Goal: Task Accomplishment & Management: Use online tool/utility

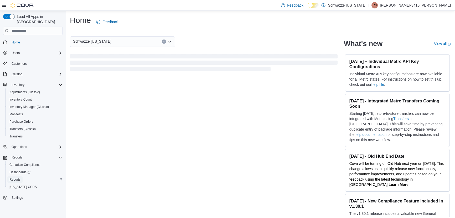
click at [13, 177] on span "Reports" at bounding box center [14, 179] width 11 height 4
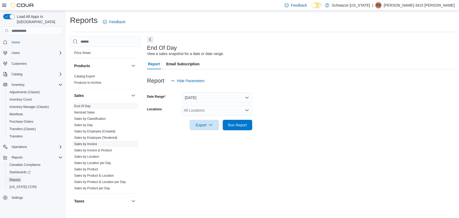
scroll to position [334, 0]
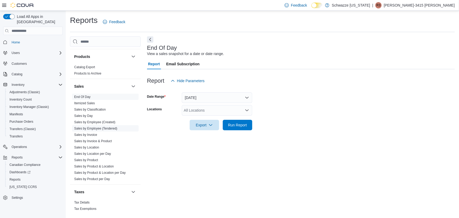
click at [108, 129] on link "Sales by Employee (Tendered)" at bounding box center [95, 128] width 43 height 4
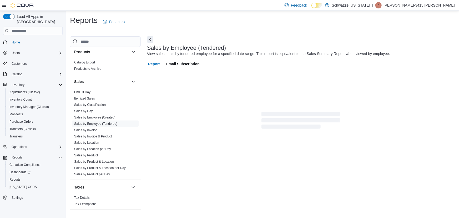
scroll to position [340, 0]
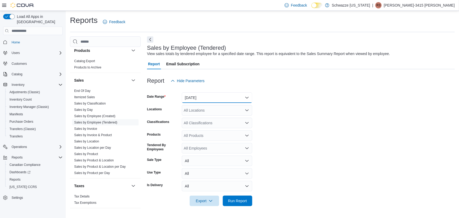
click at [199, 96] on button "[DATE]" at bounding box center [217, 97] width 70 height 11
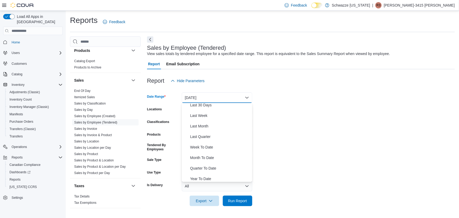
scroll to position [78, 0]
drag, startPoint x: 210, startPoint y: 153, endPoint x: 209, endPoint y: 141, distance: 12.4
click at [210, 153] on span "Month To Date" at bounding box center [220, 156] width 60 height 6
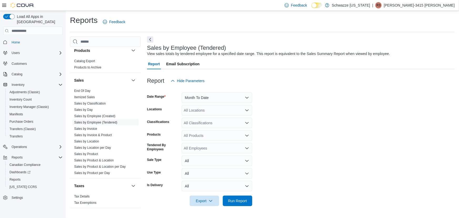
click at [207, 115] on form "Date Range Month To Date Locations All Locations Classifications All Classifica…" at bounding box center [301, 146] width 308 height 120
click at [205, 110] on div "All Locations" at bounding box center [217, 110] width 70 height 11
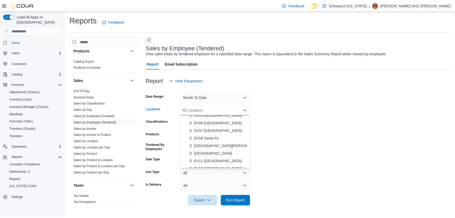
scroll to position [54, 0]
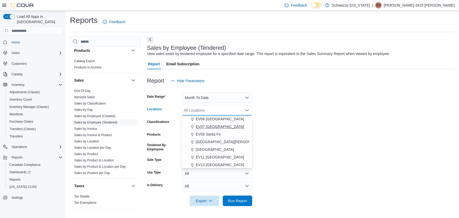
click at [211, 126] on span "EV07 [GEOGRAPHIC_DATA]" at bounding box center [220, 126] width 48 height 5
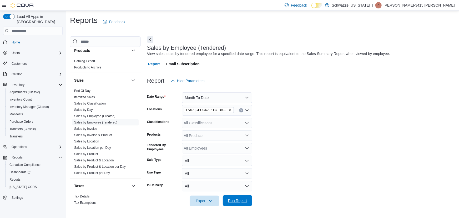
click at [249, 204] on button "Run Report" at bounding box center [237, 200] width 29 height 11
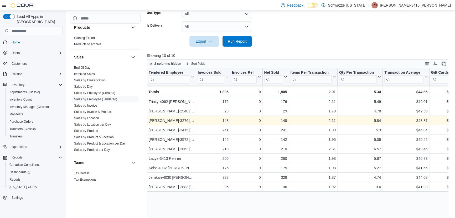
scroll to position [167, 0]
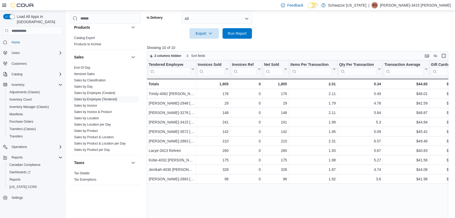
click at [247, 197] on div "Tendered Employee Click to view column header actions Invoices Sold Click to vi…" at bounding box center [299, 142] width 305 height 165
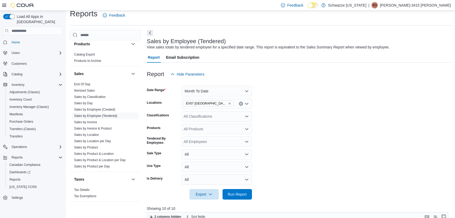
scroll to position [0, 0]
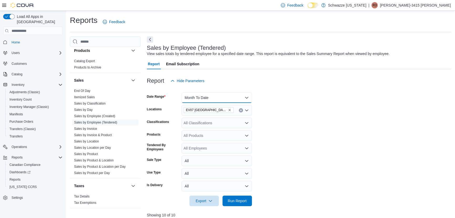
click at [201, 98] on button "Month To Date" at bounding box center [217, 97] width 70 height 11
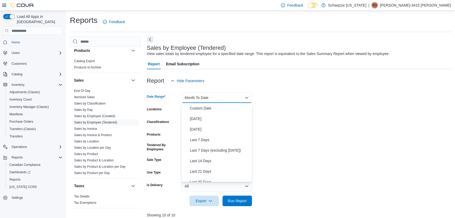
scroll to position [79, 0]
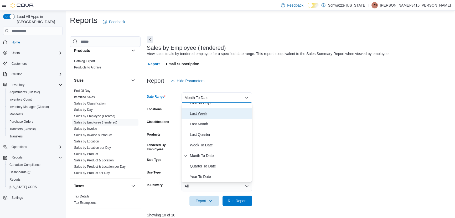
click at [204, 115] on span "Last Week" at bounding box center [220, 113] width 60 height 6
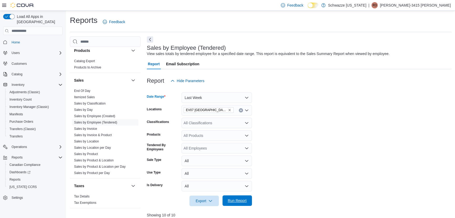
click at [238, 200] on span "Run Report" at bounding box center [237, 200] width 19 height 5
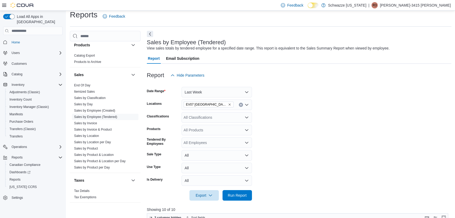
scroll to position [12, 0]
